Goal: Task Accomplishment & Management: Use online tool/utility

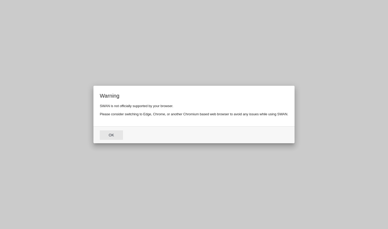
click at [111, 137] on button "Ok" at bounding box center [111, 135] width 23 height 10
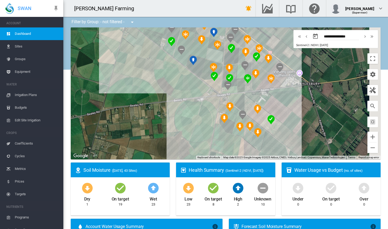
drag, startPoint x: 247, startPoint y: 104, endPoint x: 184, endPoint y: 141, distance: 73.3
click at [184, 141] on div at bounding box center [226, 93] width 310 height 132
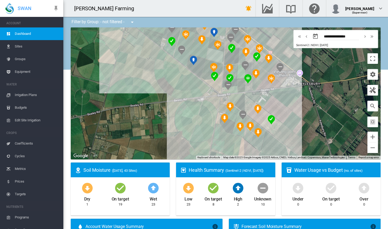
click at [237, 136] on div at bounding box center [226, 93] width 310 height 132
click at [238, 134] on div at bounding box center [237, 134] width 7 height 3
click at [243, 135] on div "[PERSON_NAME] (9.46 Ha)" at bounding box center [226, 93] width 310 height 132
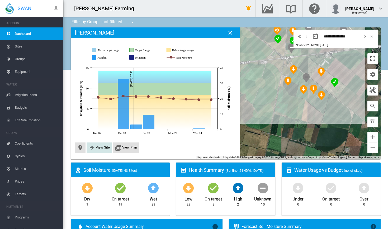
click at [100, 146] on span "View Site" at bounding box center [103, 147] width 14 height 4
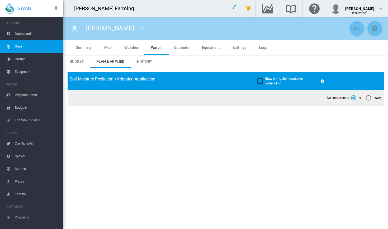
type input "****"
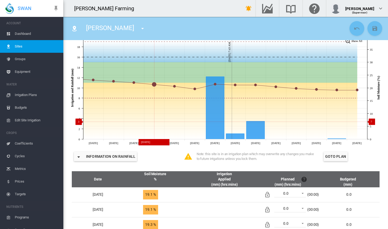
scroll to position [102, 0]
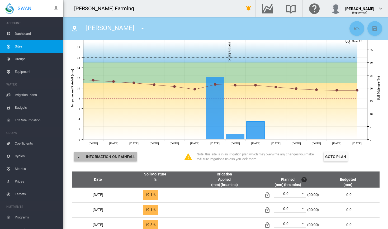
click at [120, 161] on button "Information on Rainfall" at bounding box center [105, 157] width 63 height 10
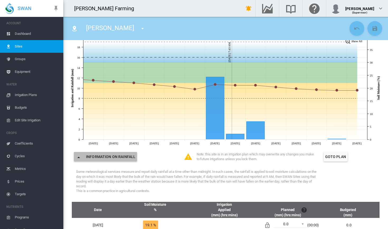
click at [120, 161] on button "Information on Rainfall" at bounding box center [105, 157] width 63 height 10
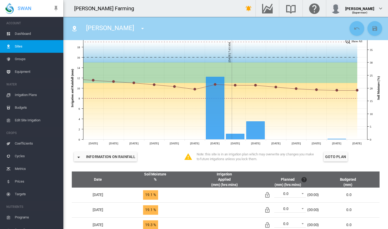
click at [120, 161] on button "Information on Rainfall" at bounding box center [105, 157] width 63 height 10
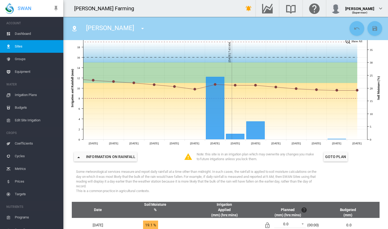
click at [120, 161] on button "Information on Rainfall" at bounding box center [105, 157] width 63 height 10
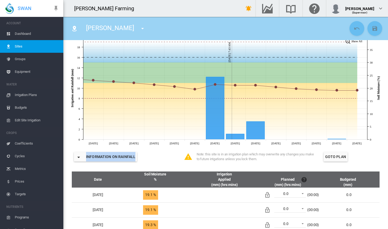
drag, startPoint x: 164, startPoint y: 148, endPoint x: 166, endPoint y: 161, distance: 13.0
click at [166, 161] on div "Information on Rainfall Note: this site is in an irrigation plan which may over…" at bounding box center [226, 156] width 316 height 21
click at [166, 161] on div at bounding box center [178, 157] width 31 height 13
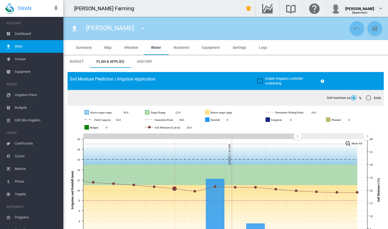
scroll to position [0, 0]
click at [24, 35] on span "Dashboard" at bounding box center [37, 33] width 44 height 13
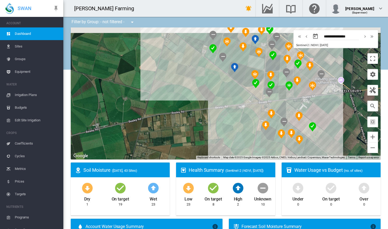
drag, startPoint x: 246, startPoint y: 79, endPoint x: 197, endPoint y: 146, distance: 82.9
click at [197, 146] on div at bounding box center [226, 93] width 310 height 132
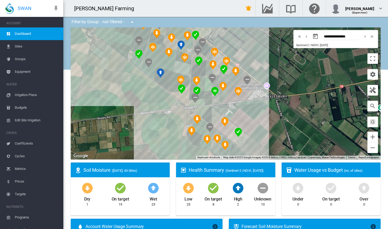
drag, startPoint x: 196, startPoint y: 146, endPoint x: 156, endPoint y: 125, distance: 45.5
click at [156, 125] on div at bounding box center [226, 93] width 310 height 132
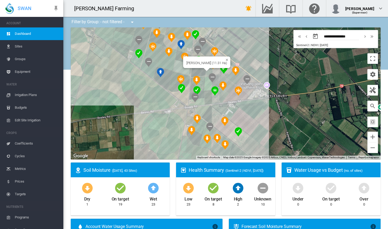
click at [210, 72] on div "[PERSON_NAME] (11.31 Ha)" at bounding box center [226, 93] width 310 height 132
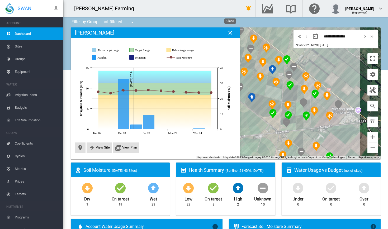
click at [232, 36] on md-icon "icon-close" at bounding box center [230, 33] width 6 height 6
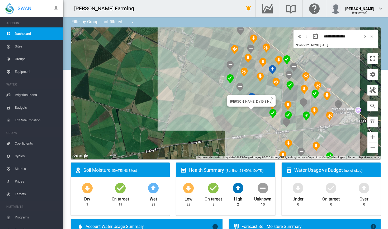
click at [257, 109] on div "[PERSON_NAME] D (19.8 Ha)" at bounding box center [226, 93] width 310 height 132
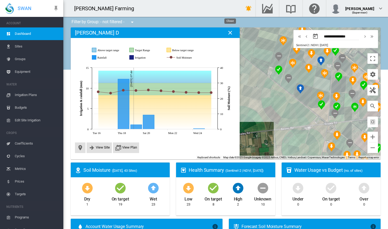
click at [231, 34] on md-icon "icon-close" at bounding box center [230, 33] width 6 height 6
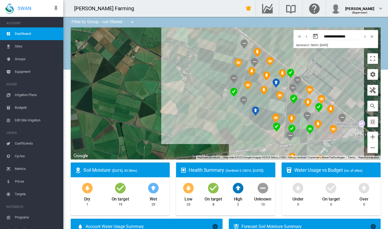
drag, startPoint x: 254, startPoint y: 83, endPoint x: 205, endPoint y: 110, distance: 55.9
click at [205, 110] on div at bounding box center [226, 93] width 310 height 132
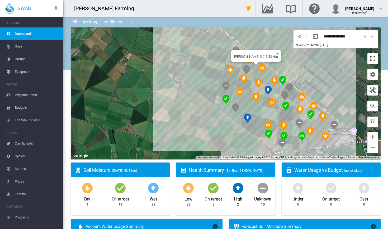
click at [255, 65] on div "[PERSON_NAME] S (11.52 Ha)" at bounding box center [226, 93] width 310 height 132
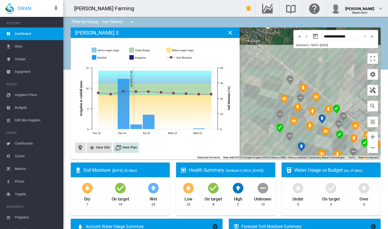
click at [127, 150] on button "View Plan" at bounding box center [126, 148] width 22 height 6
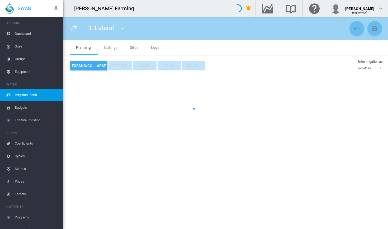
type input "**********"
type input "*"
type input "*****"
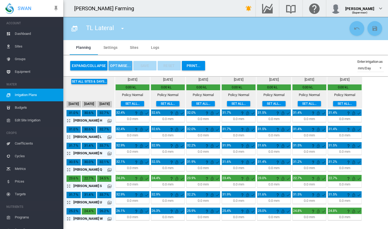
click at [116, 61] on button "OPTIMISE..." at bounding box center [121, 66] width 24 height 10
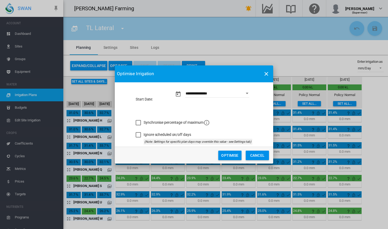
click at [232, 160] on button "Optimise" at bounding box center [229, 156] width 23 height 10
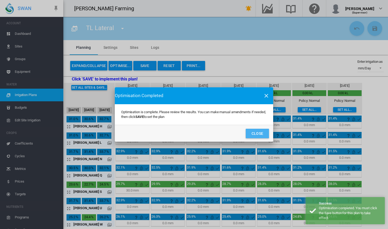
click at [256, 135] on button "Close" at bounding box center [257, 134] width 23 height 10
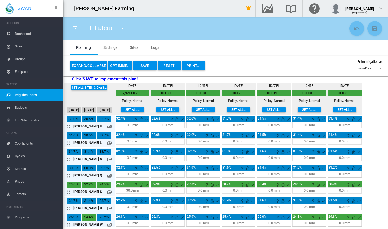
click at [30, 32] on span "Dashboard" at bounding box center [37, 33] width 44 height 13
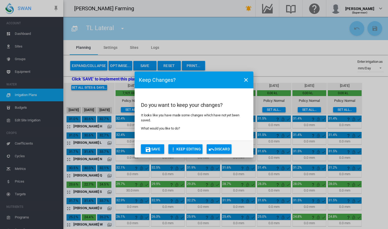
click at [224, 146] on button "Discard" at bounding box center [219, 149] width 25 height 10
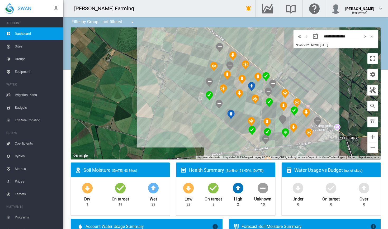
drag, startPoint x: 225, startPoint y: 124, endPoint x: 147, endPoint y: 85, distance: 87.5
click at [147, 85] on div at bounding box center [226, 93] width 310 height 132
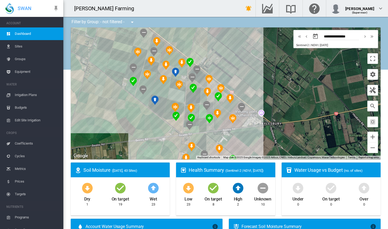
drag, startPoint x: 206, startPoint y: 121, endPoint x: 144, endPoint y: 140, distance: 65.1
click at [144, 140] on div at bounding box center [226, 93] width 310 height 132
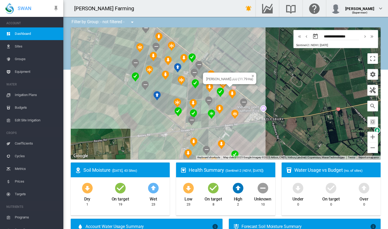
click at [228, 89] on div "[PERSON_NAME] JJJ (11.79 Ha)" at bounding box center [226, 93] width 310 height 132
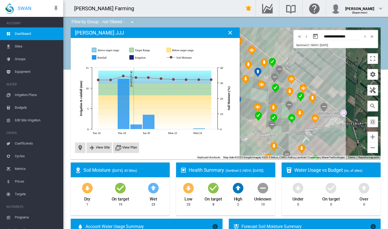
click at [22, 49] on span "Sites" at bounding box center [37, 46] width 44 height 13
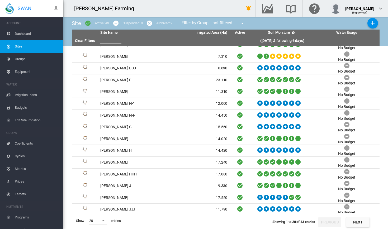
scroll to position [65, 0]
click at [353, 223] on button "Next" at bounding box center [357, 223] width 23 height 10
